Goal: Task Accomplishment & Management: Manage account settings

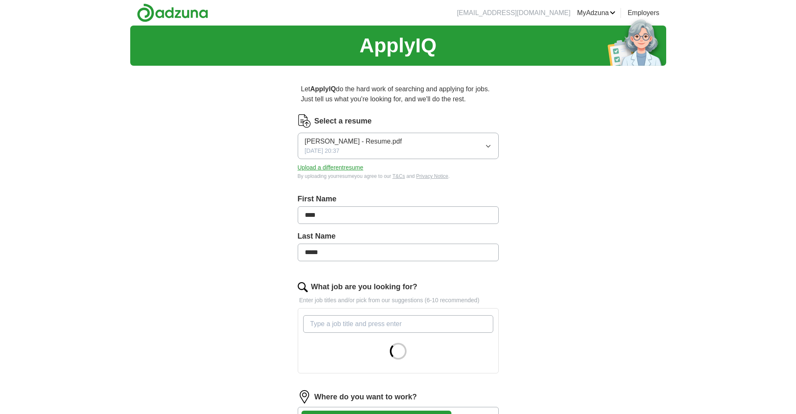
scroll to position [209, 0]
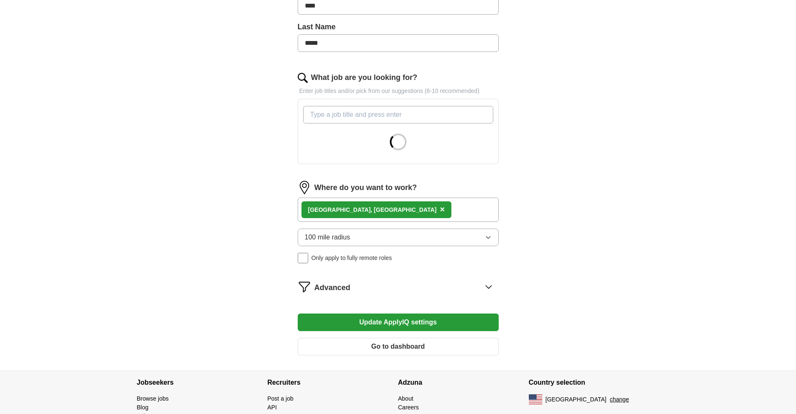
click at [423, 15] on input "****" at bounding box center [398, 6] width 201 height 18
type input "******"
click at [258, 161] on div "ApplyIQ Let ApplyIQ do the hard work of searching and applying for jobs. Just t…" at bounding box center [398, 93] width 536 height 554
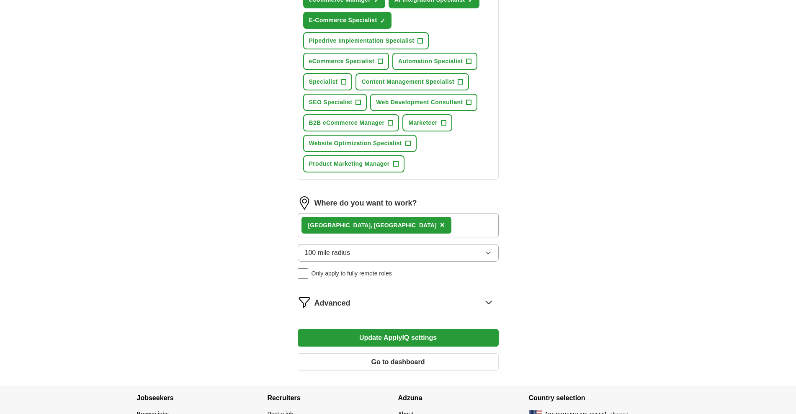
scroll to position [741, 0]
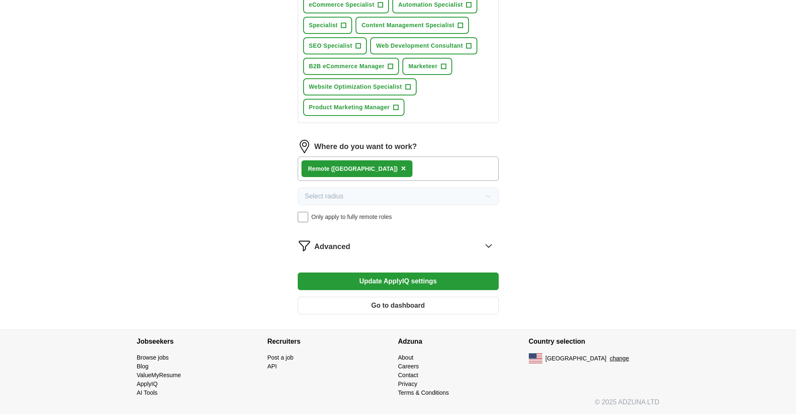
click at [349, 290] on button "Update ApplyIQ settings" at bounding box center [398, 281] width 201 height 18
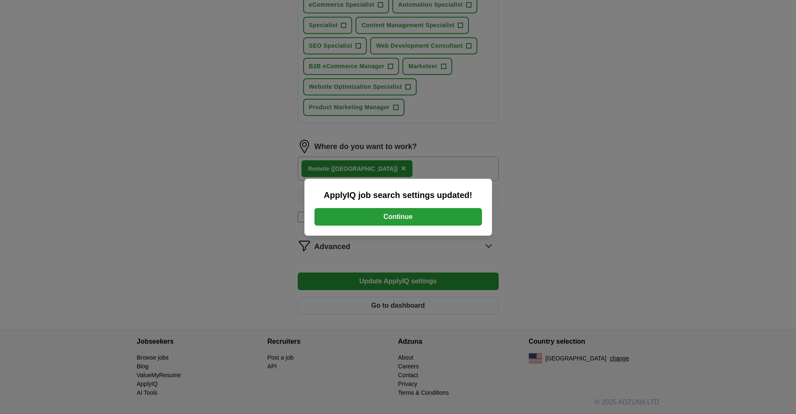
click at [389, 216] on button "Continue" at bounding box center [397, 217] width 167 height 18
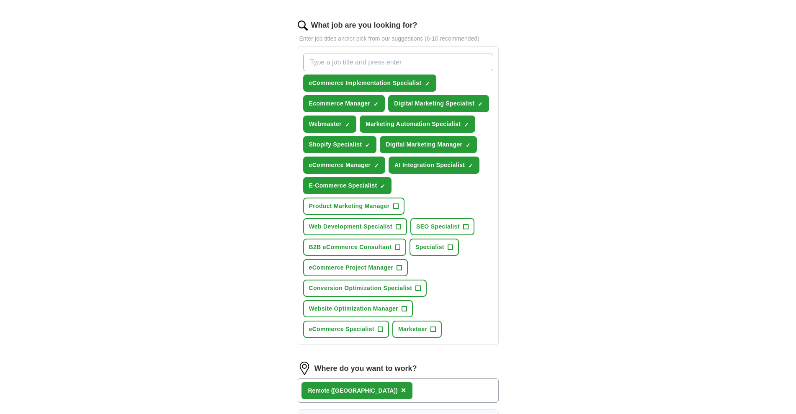
scroll to position [314, 0]
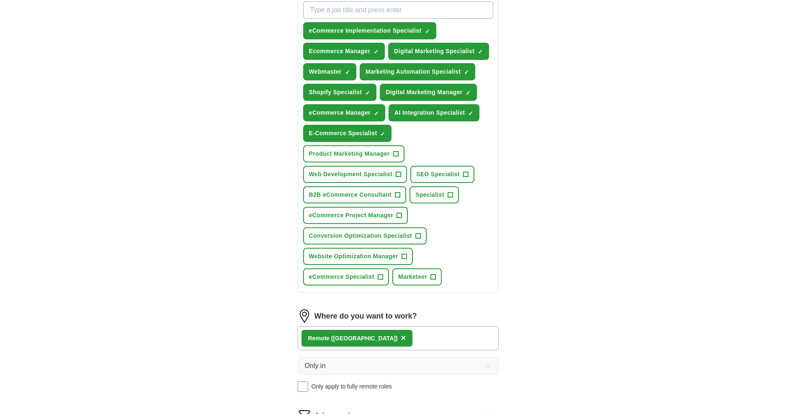
click at [352, 19] on input "What job are you looking for?" at bounding box center [398, 10] width 190 height 18
type input "big commerce"
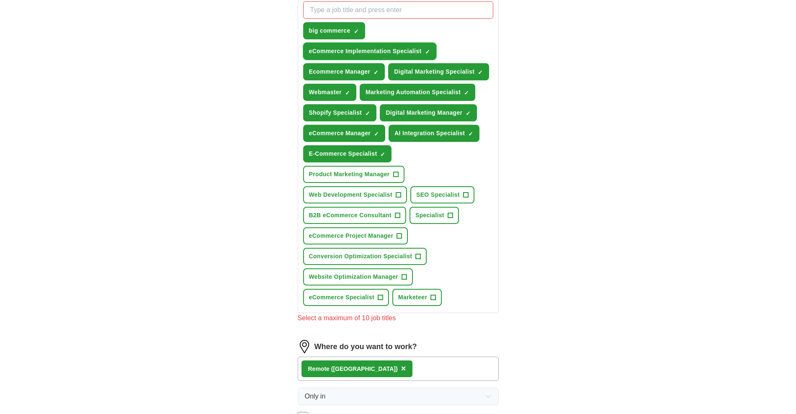
click at [0, 0] on span "×" at bounding box center [0, 0] width 0 height 0
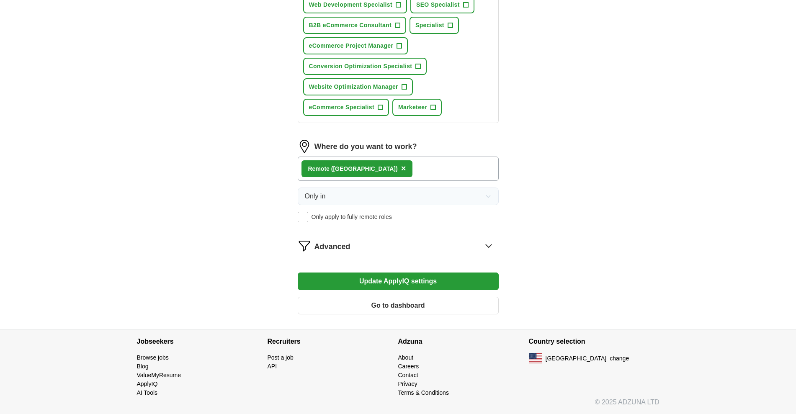
scroll to position [785, 0]
click at [406, 90] on span "+" at bounding box center [403, 87] width 5 height 7
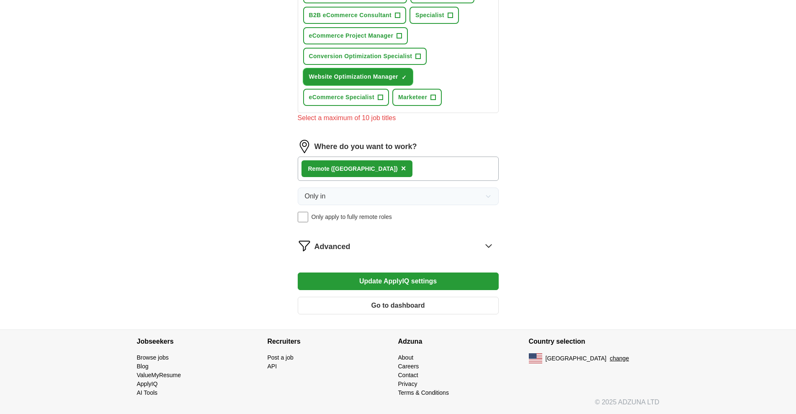
click at [0, 0] on span "×" at bounding box center [0, 0] width 0 height 0
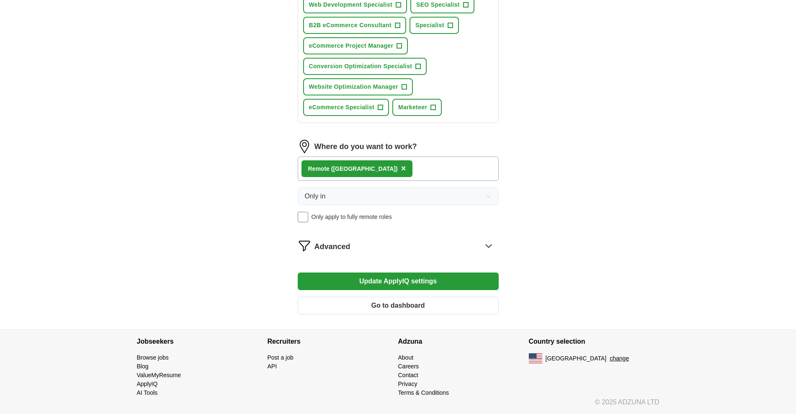
click at [419, 290] on button "Update ApplyIQ settings" at bounding box center [398, 281] width 201 height 18
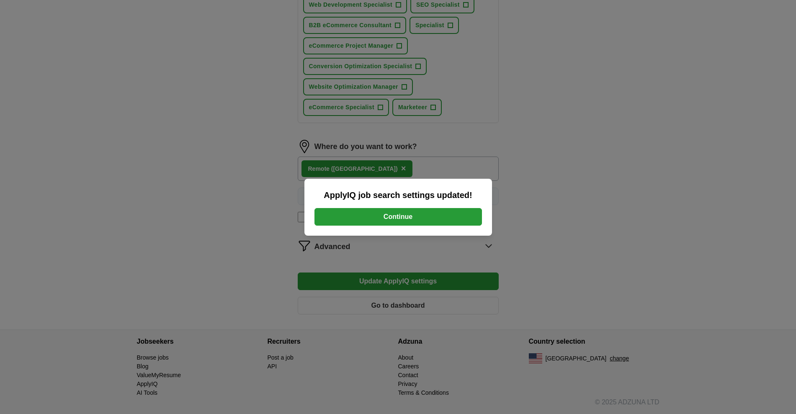
click at [405, 216] on button "Continue" at bounding box center [397, 217] width 167 height 18
